Goal: Use online tool/utility: Utilize a website feature to perform a specific function

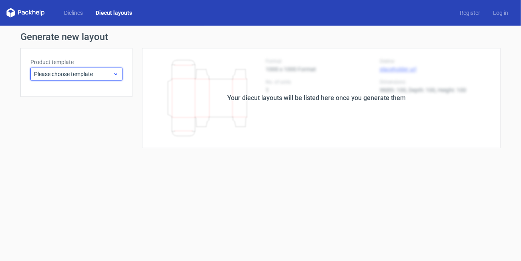
click at [94, 74] on span "Please choose template" at bounding box center [73, 74] width 79 height 8
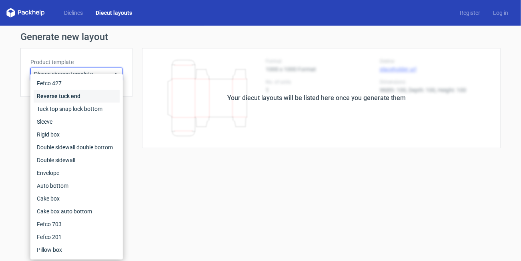
click at [70, 96] on div "Reverse tuck end" at bounding box center [77, 96] width 86 height 13
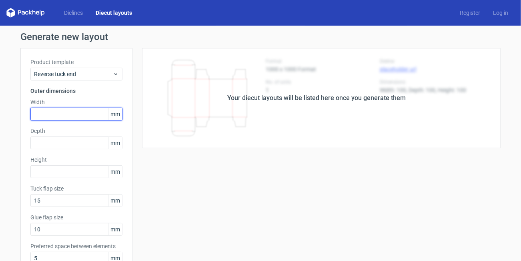
click at [70, 110] on input "text" at bounding box center [76, 114] width 92 height 13
type input "86"
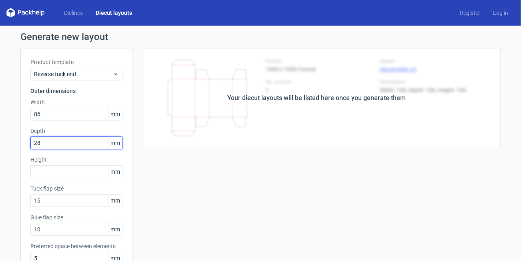
type input "28"
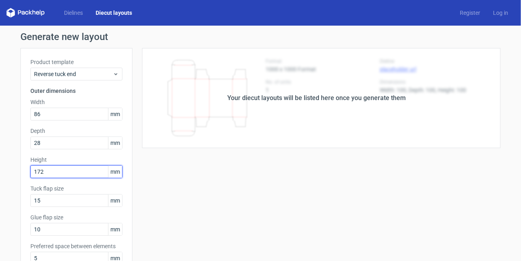
type input "172"
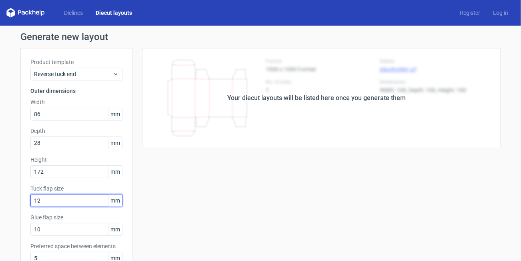
type input "12"
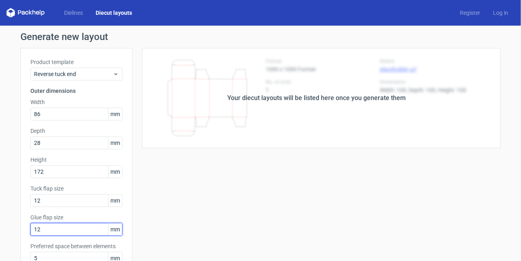
type input "12"
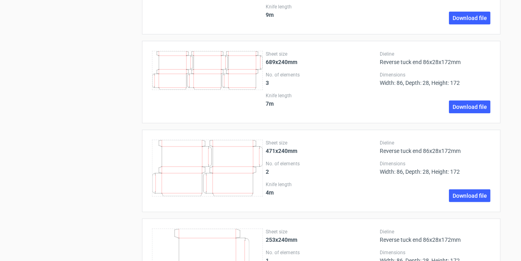
scroll to position [1239, 0]
